Goal: Unclear: Unclear

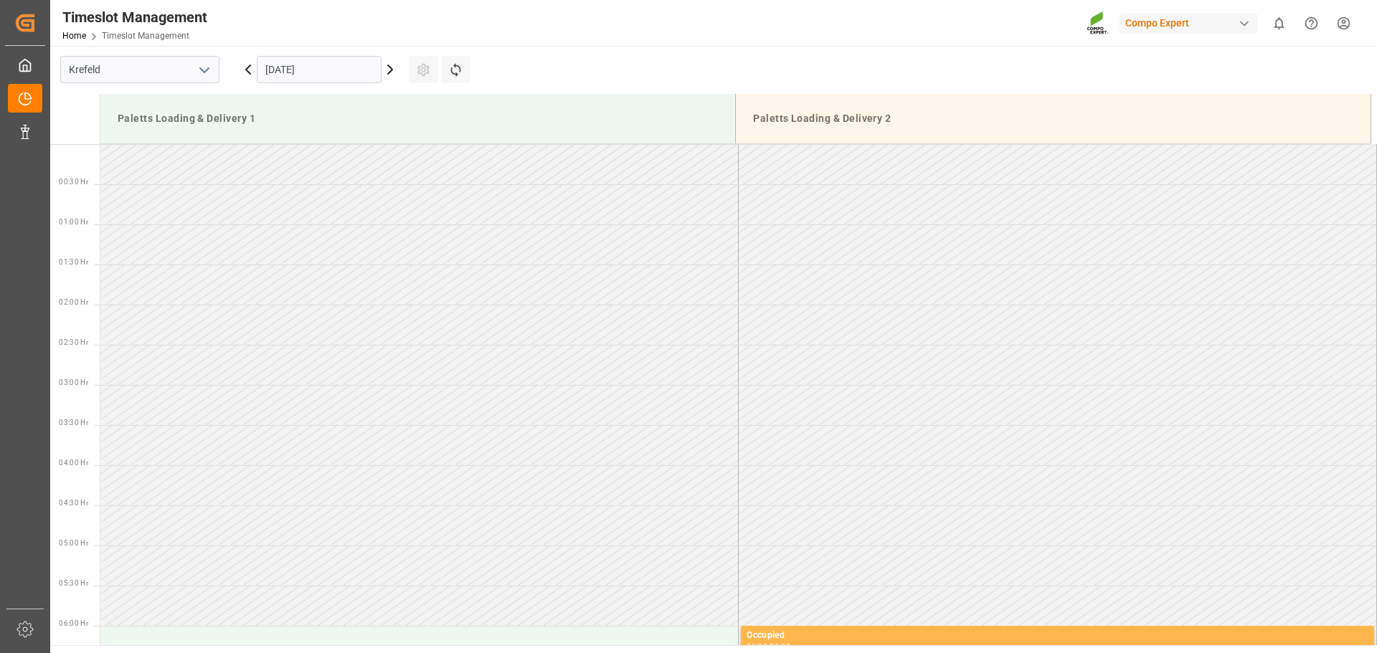
scroll to position [946, 0]
